Goal: Task Accomplishment & Management: Use online tool/utility

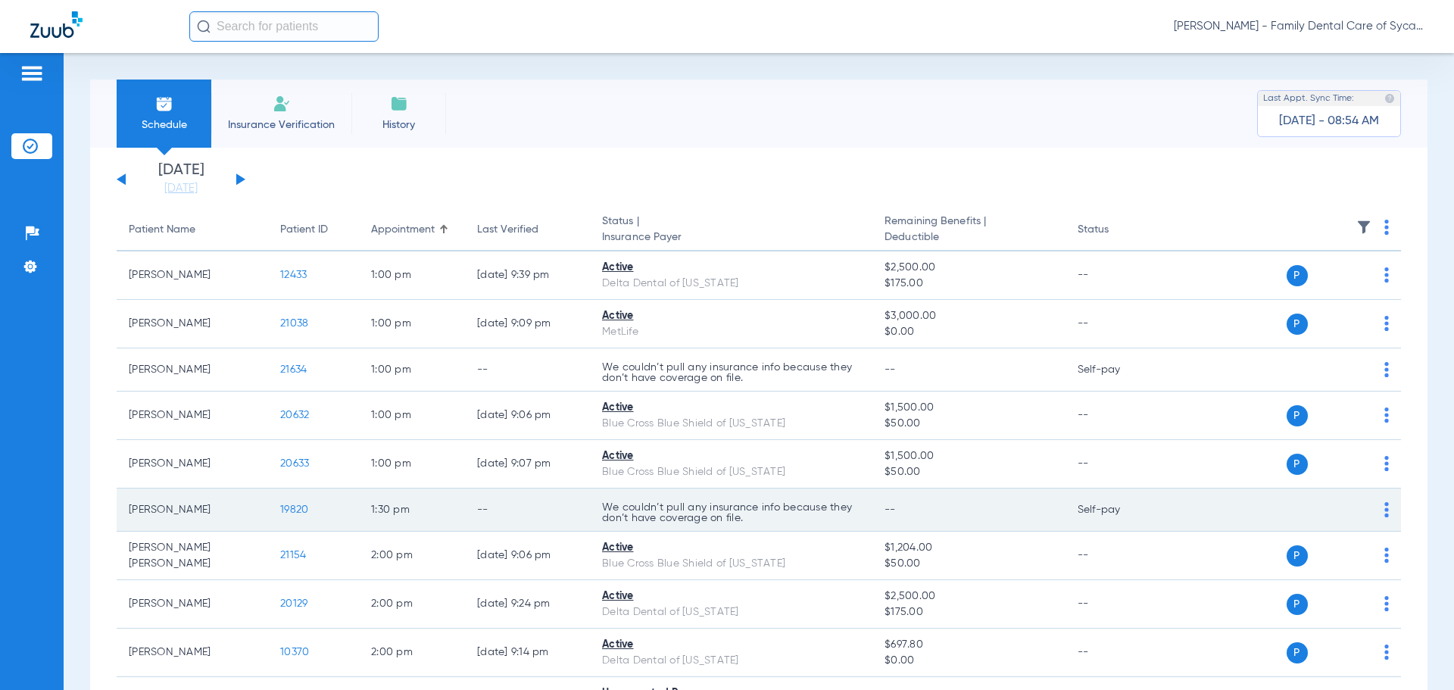
drag, startPoint x: 145, startPoint y: 507, endPoint x: 166, endPoint y: 511, distance: 21.7
click at [146, 508] on td "[PERSON_NAME]" at bounding box center [192, 509] width 151 height 43
click at [303, 508] on span "19820" at bounding box center [294, 509] width 28 height 11
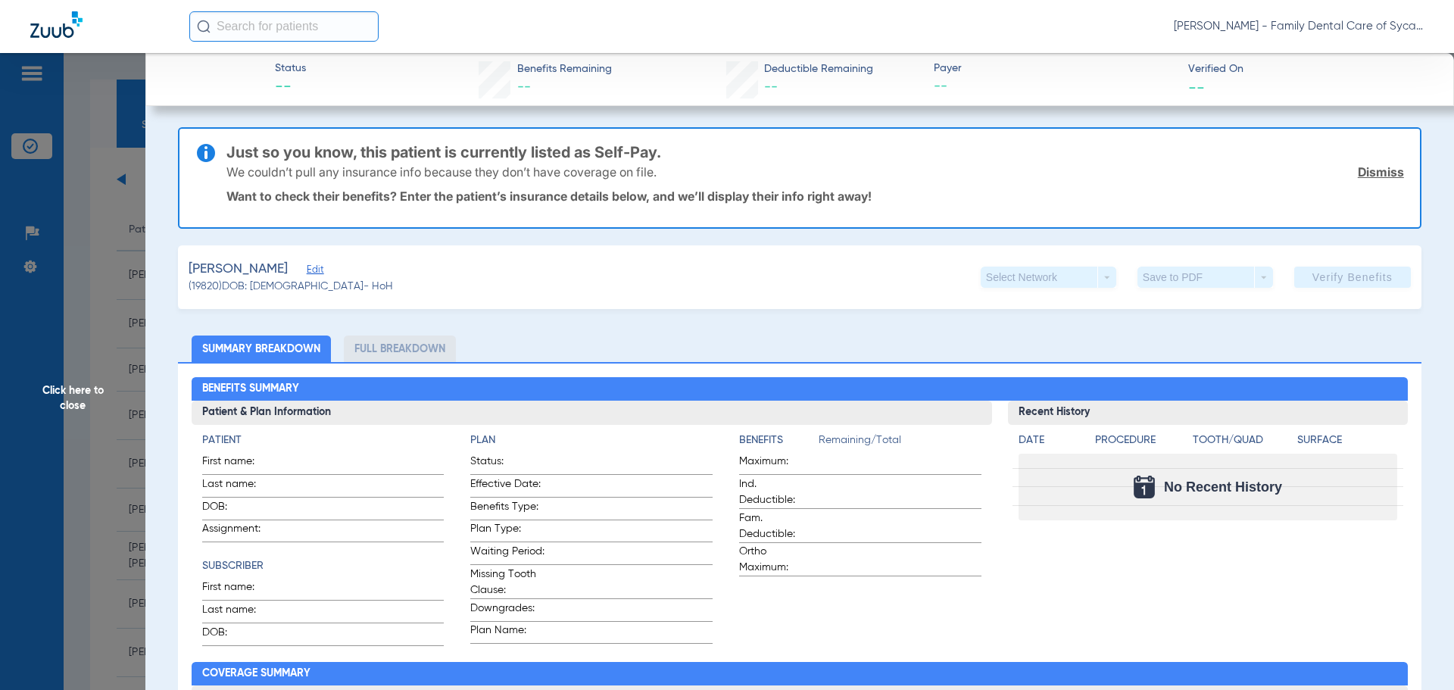
click at [126, 244] on span "Click here to close" at bounding box center [72, 398] width 145 height 690
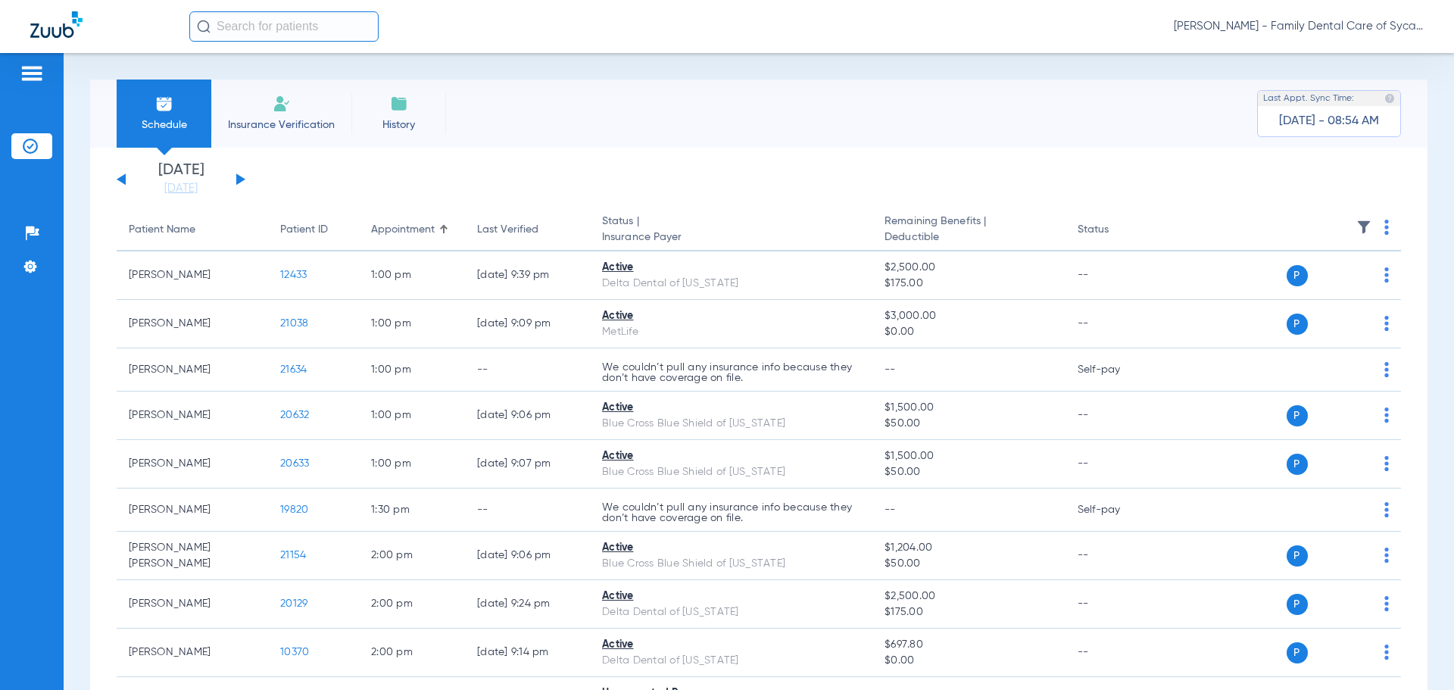
click at [310, 126] on span "Insurance Verification" at bounding box center [281, 124] width 117 height 15
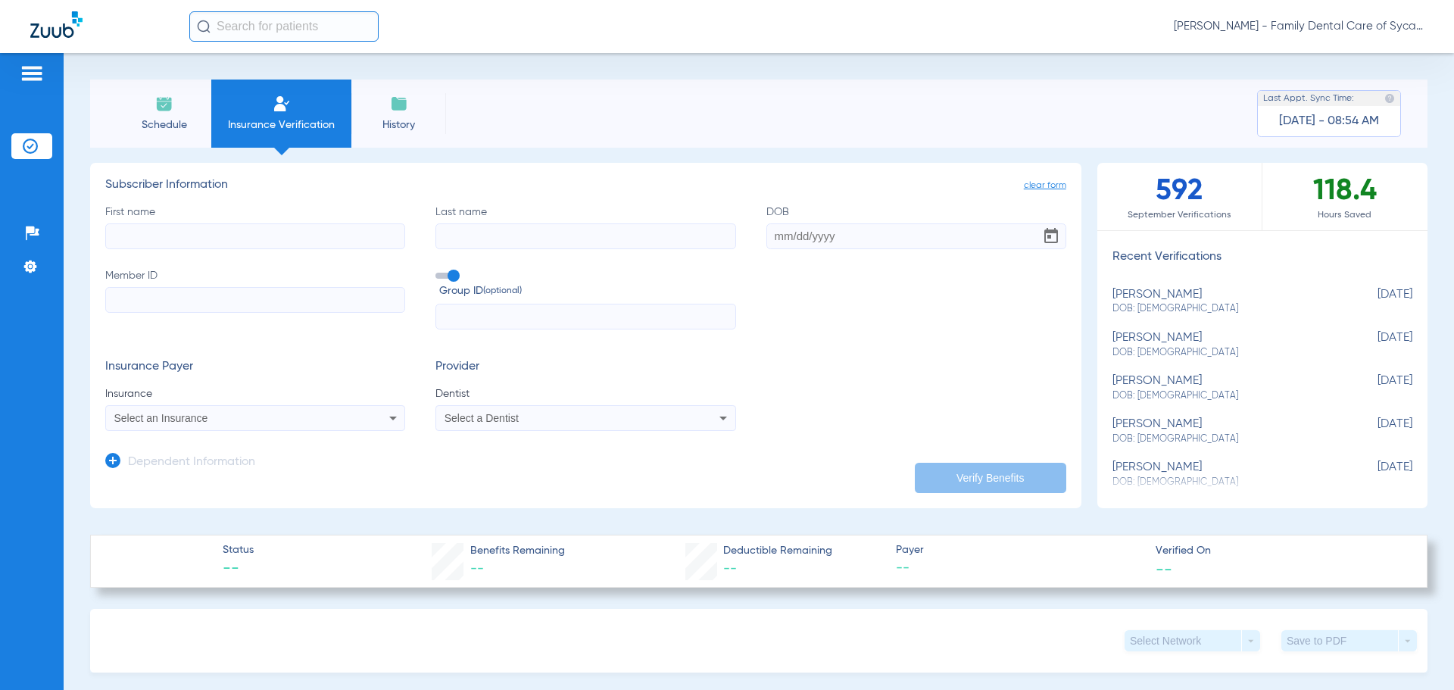
click at [280, 239] on input "First name" at bounding box center [255, 236] width 300 height 26
type input "[PERSON_NAME]"
click at [507, 238] on input "Last name" at bounding box center [585, 236] width 300 height 26
type input "[PERSON_NAME]"
click at [768, 232] on input "DOB" at bounding box center [916, 236] width 300 height 26
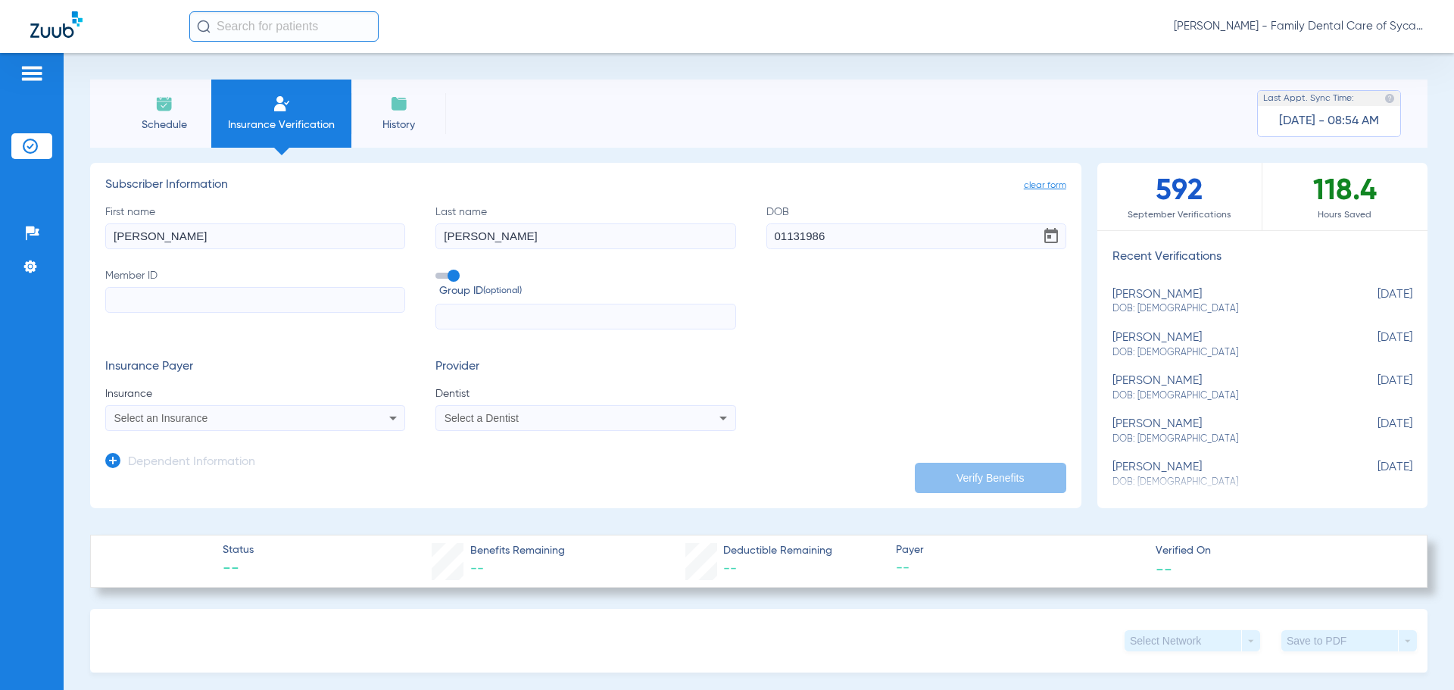
type input "[DATE]"
click at [263, 303] on input "Member ID" at bounding box center [255, 300] width 300 height 26
type input "949501084"
click at [723, 422] on icon at bounding box center [723, 418] width 18 height 18
type input "tej"
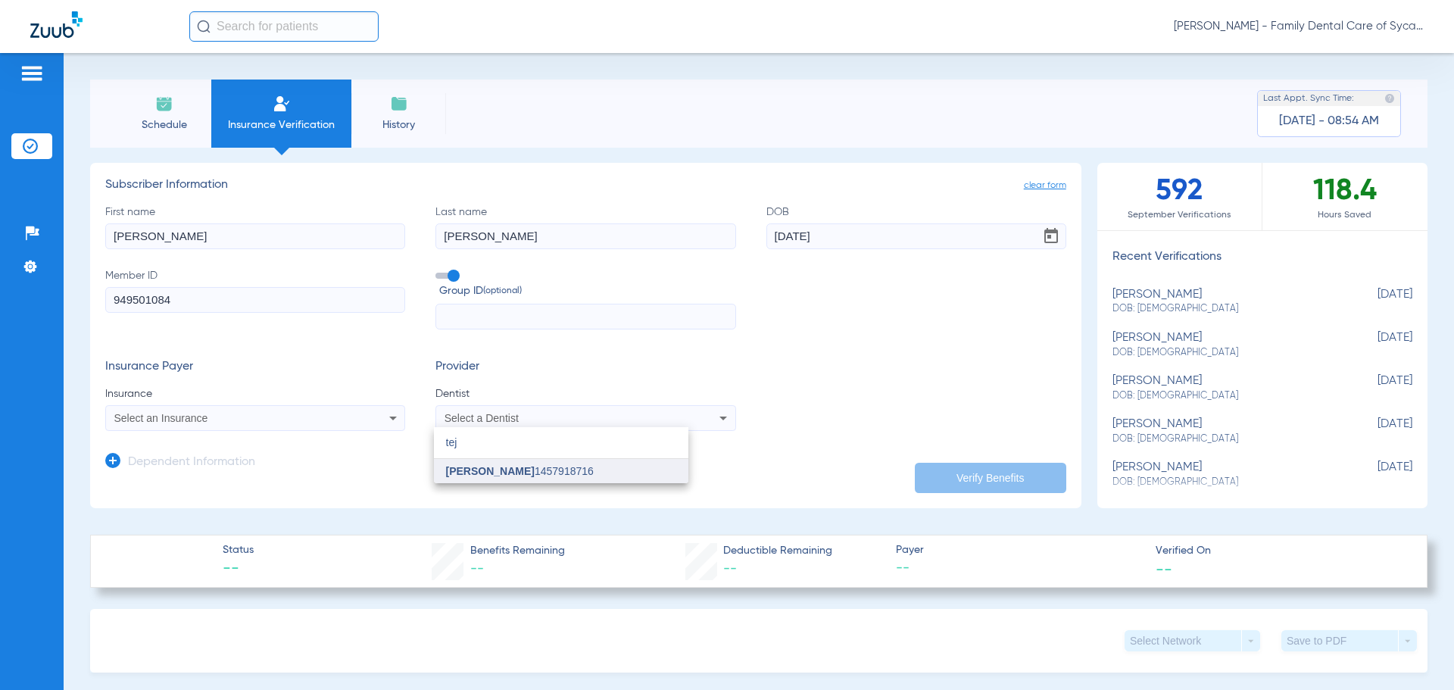
click at [543, 464] on mat-option "[PERSON_NAME] 1457918716" at bounding box center [561, 471] width 254 height 24
click at [392, 413] on icon at bounding box center [393, 418] width 18 height 18
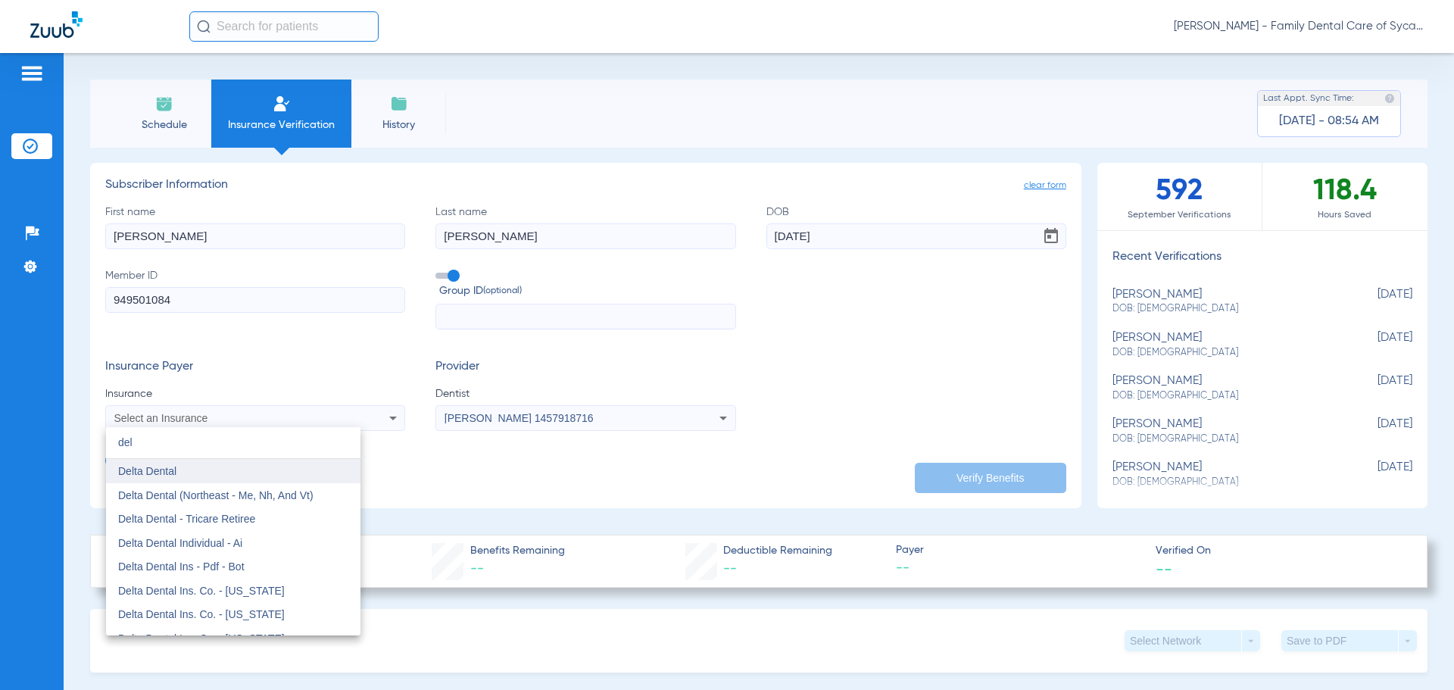
type input "del"
click at [189, 471] on mat-option "Delta Dental" at bounding box center [233, 471] width 254 height 24
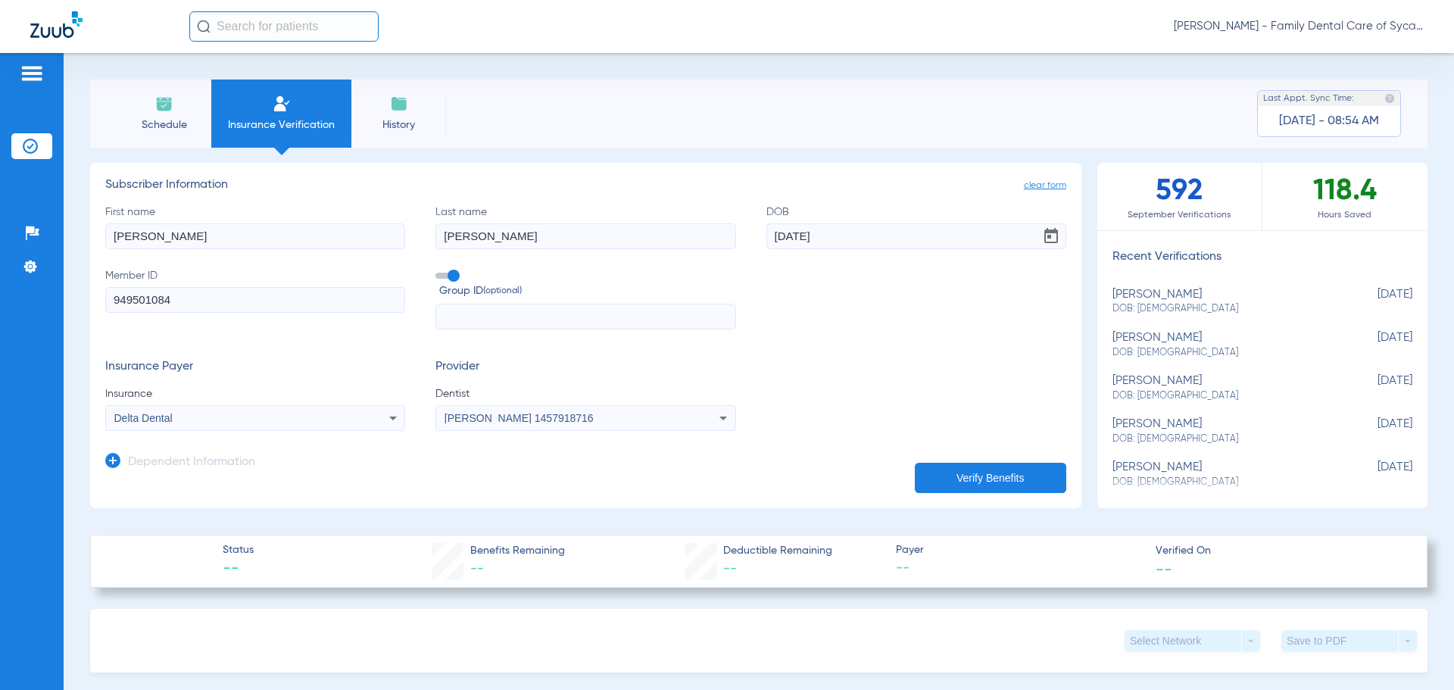
click at [953, 463] on button "Verify Benefits" at bounding box center [990, 478] width 151 height 30
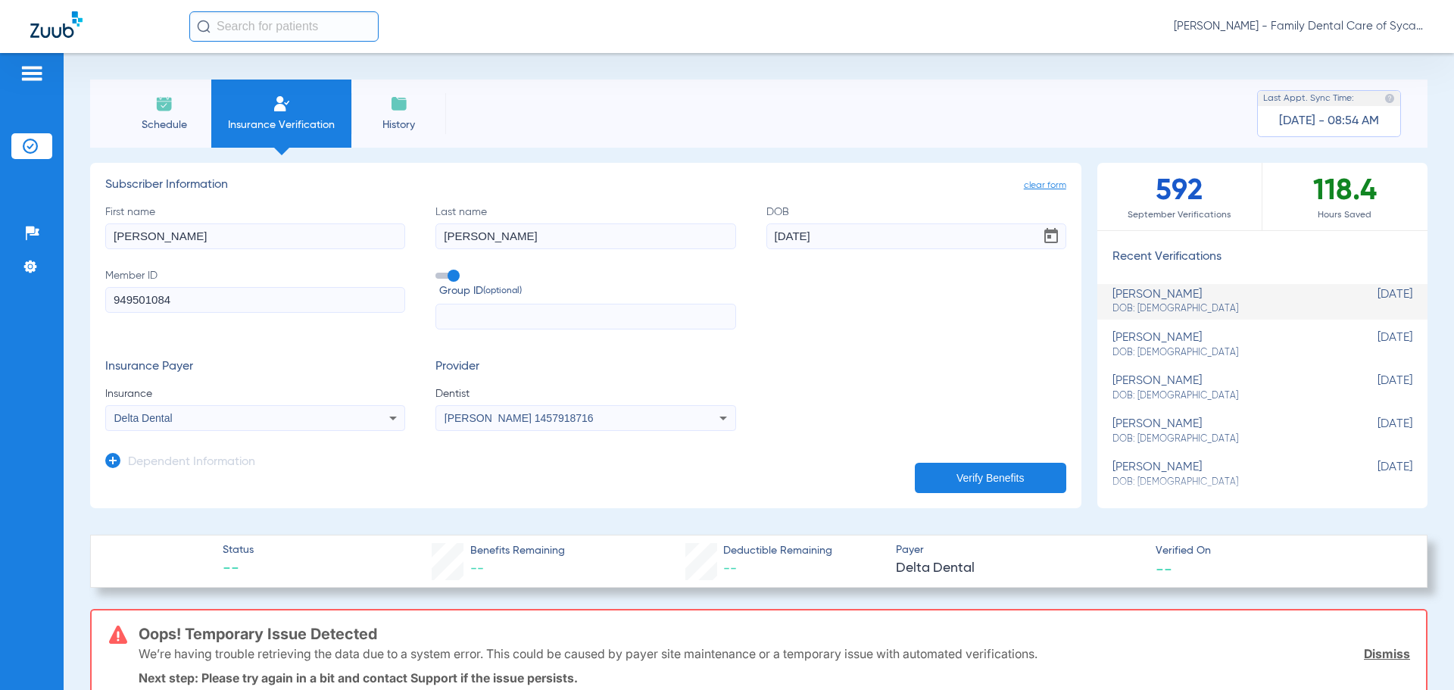
click at [1021, 478] on button "Verify Benefits" at bounding box center [990, 478] width 151 height 30
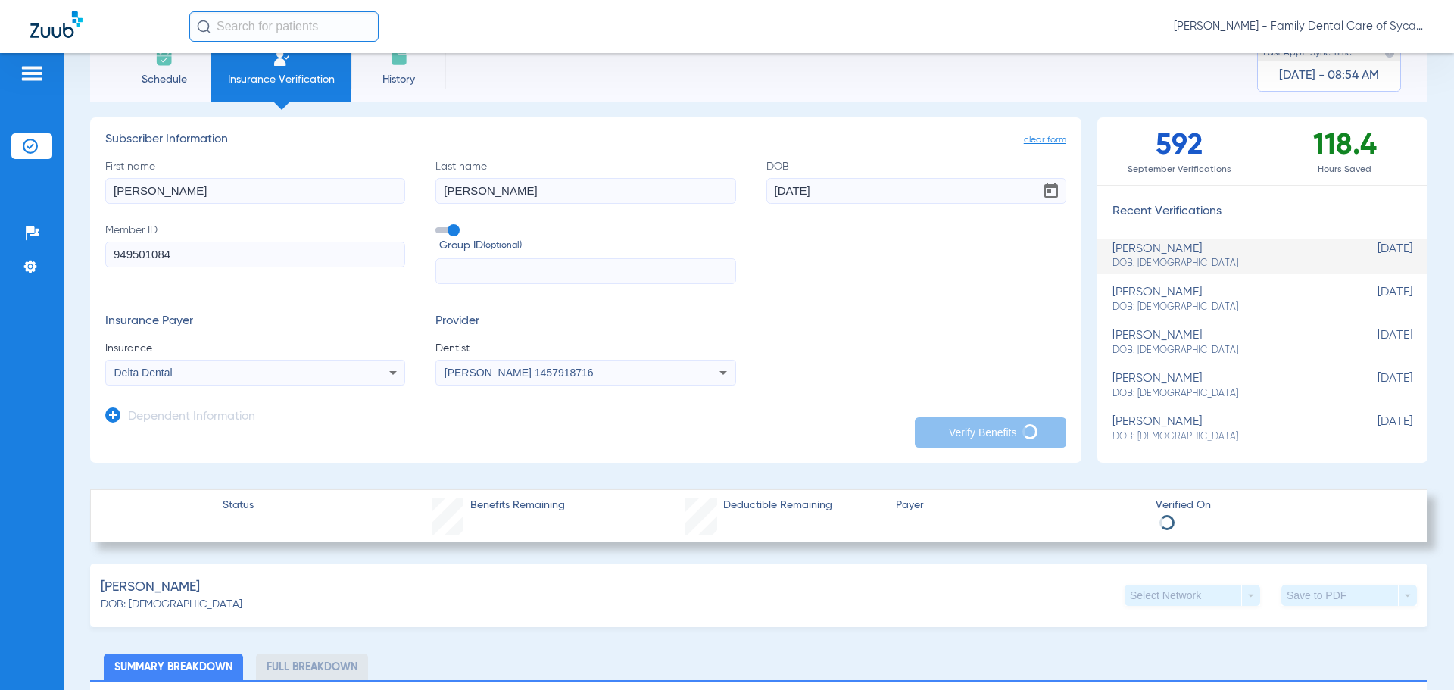
scroll to position [151, 0]
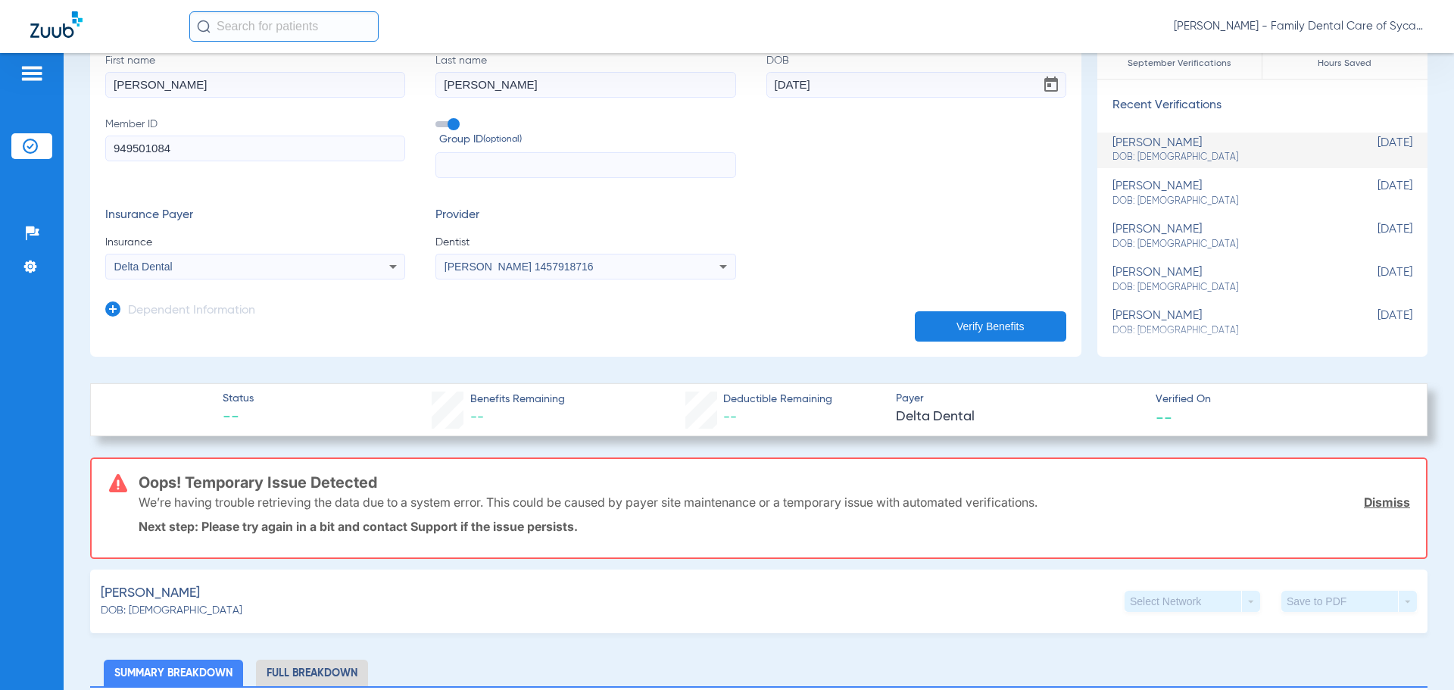
click at [1010, 326] on button "Verify Benefits" at bounding box center [990, 326] width 151 height 30
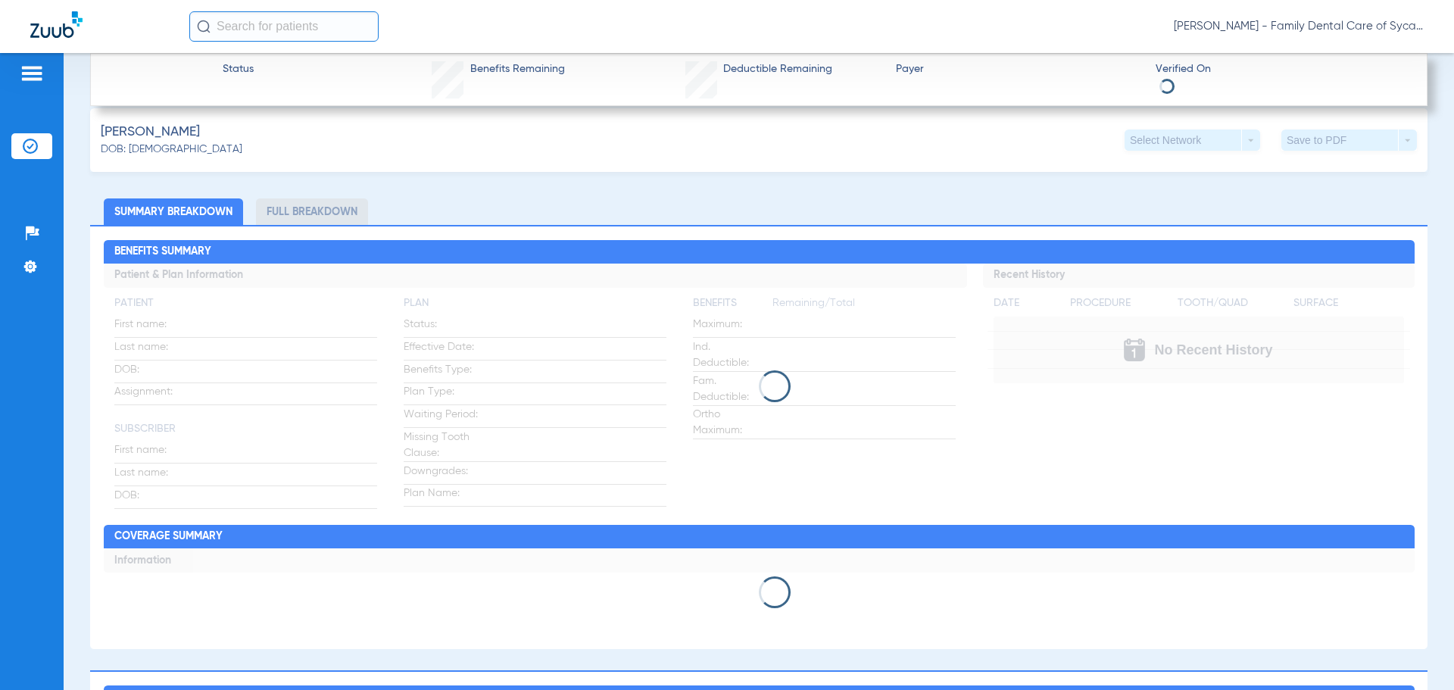
scroll to position [530, 0]
